Goal: Transaction & Acquisition: Purchase product/service

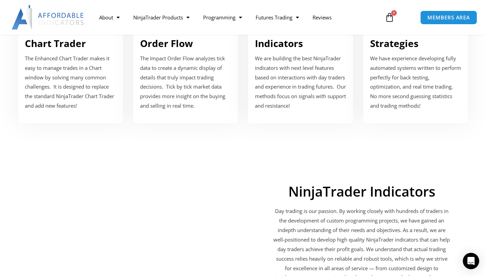
scroll to position [844, 0]
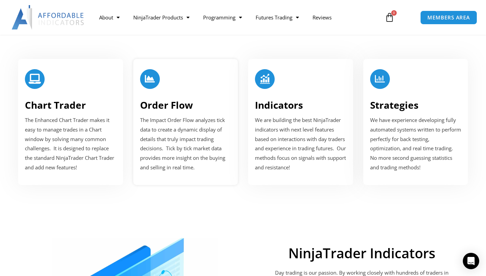
click at [182, 98] on link "Order Flow" at bounding box center [166, 104] width 53 height 13
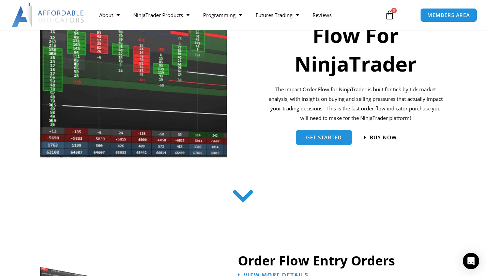
scroll to position [209, 0]
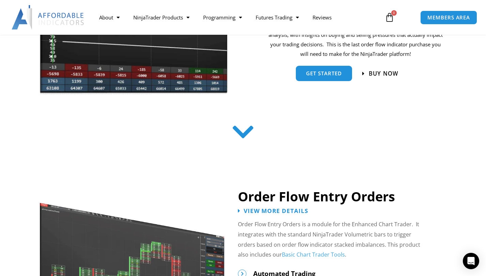
click at [380, 71] on span "Buy now" at bounding box center [384, 74] width 30 height 6
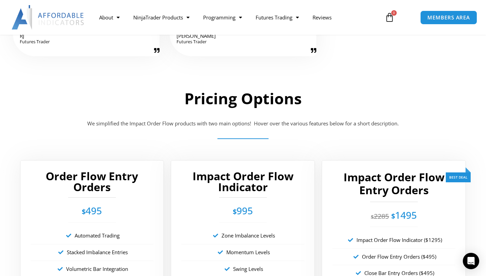
scroll to position [1183, 0]
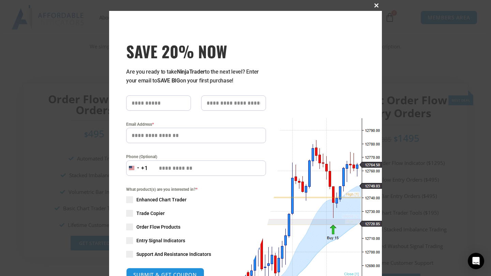
click at [372, 6] on span "SAVE 20% NOW popup" at bounding box center [376, 5] width 11 height 4
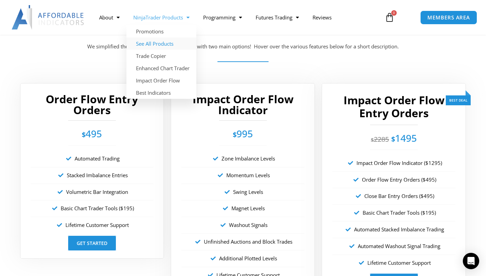
click at [172, 45] on link "See All Products" at bounding box center [161, 43] width 70 height 12
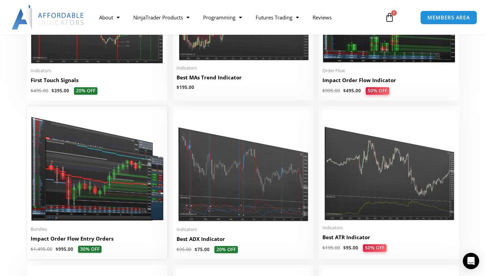
scroll to position [1201, 0]
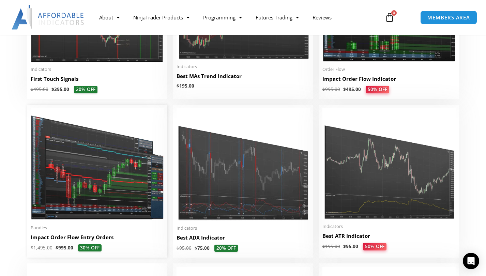
click at [81, 237] on h2 "Impact Order Flow Entry Orders" at bounding box center [97, 237] width 133 height 7
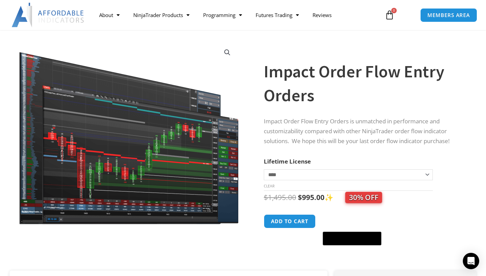
scroll to position [33, 0]
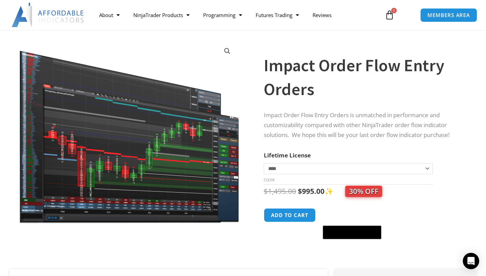
click at [104, 158] on img at bounding box center [129, 132] width 221 height 186
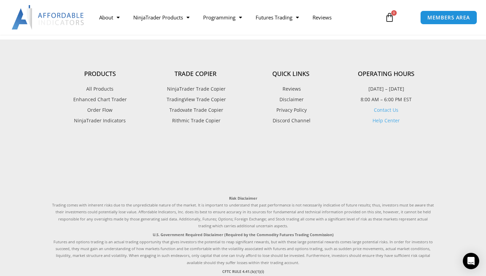
scroll to position [1250, 0]
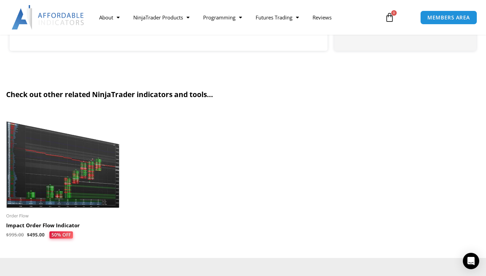
click at [68, 153] on img at bounding box center [62, 159] width 113 height 97
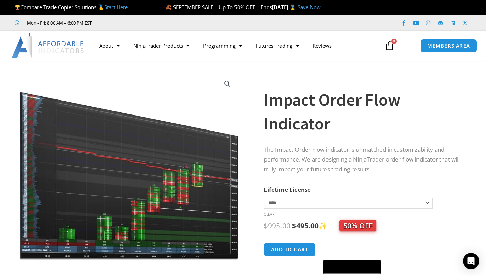
click at [118, 151] on img at bounding box center [128, 167] width 219 height 188
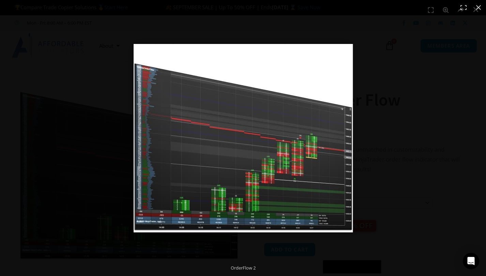
click at [232, 127] on img "Full screen image" at bounding box center [243, 138] width 219 height 188
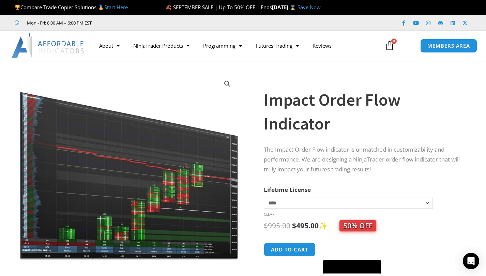
click at [111, 162] on img at bounding box center [128, 167] width 219 height 188
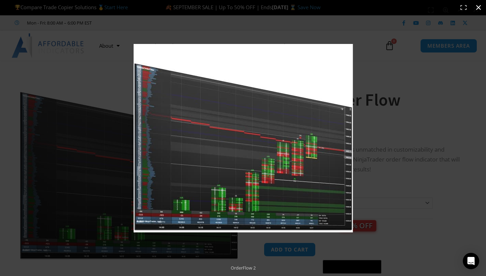
click at [111, 162] on div "Full screen image" at bounding box center [243, 138] width 486 height 276
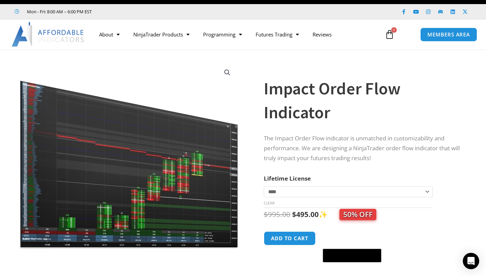
scroll to position [13, 0]
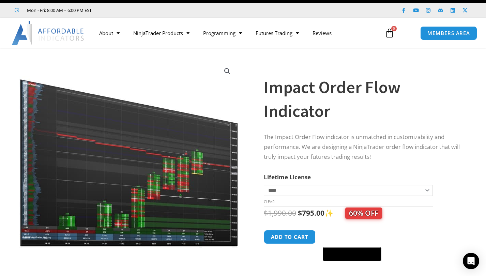
select select "*"
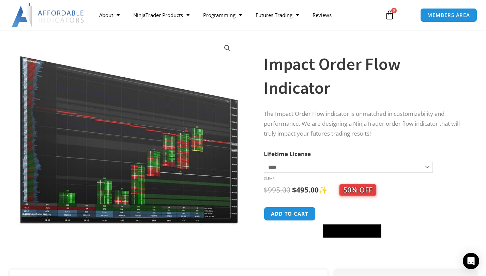
scroll to position [34, 0]
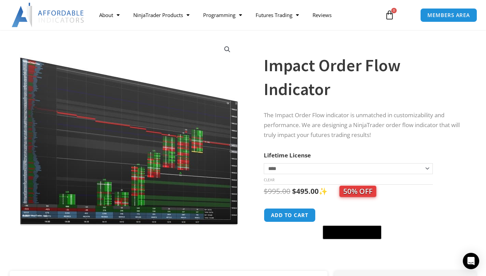
click at [153, 168] on img at bounding box center [128, 132] width 219 height 188
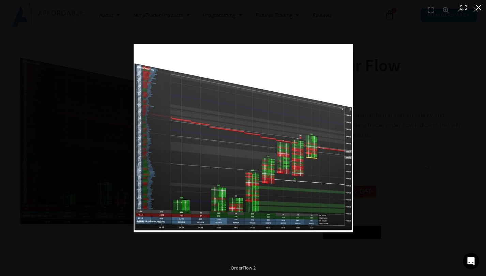
click at [479, 7] on button "Close (Esc)" at bounding box center [478, 7] width 15 height 15
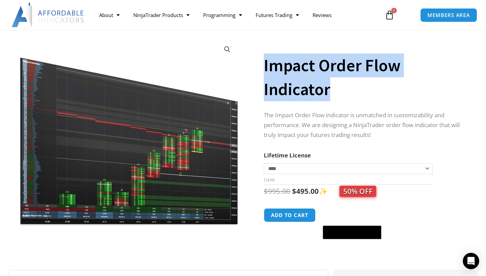
drag, startPoint x: 341, startPoint y: 88, endPoint x: 263, endPoint y: 68, distance: 80.5
click at [263, 68] on div "**********" at bounding box center [243, 152] width 474 height 238
copy div "Impact Order Flow Indicator"
